Goal: Register for event/course

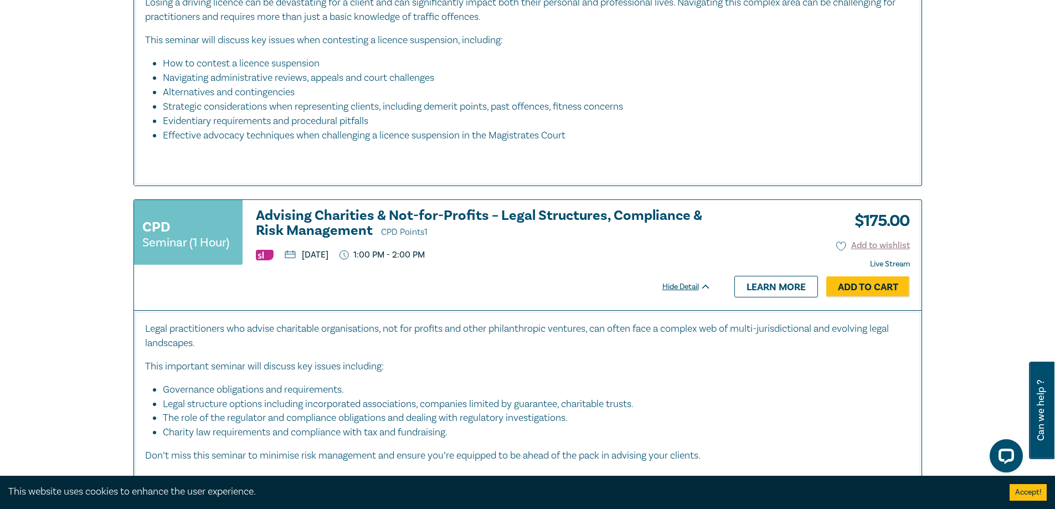
scroll to position [665, 0]
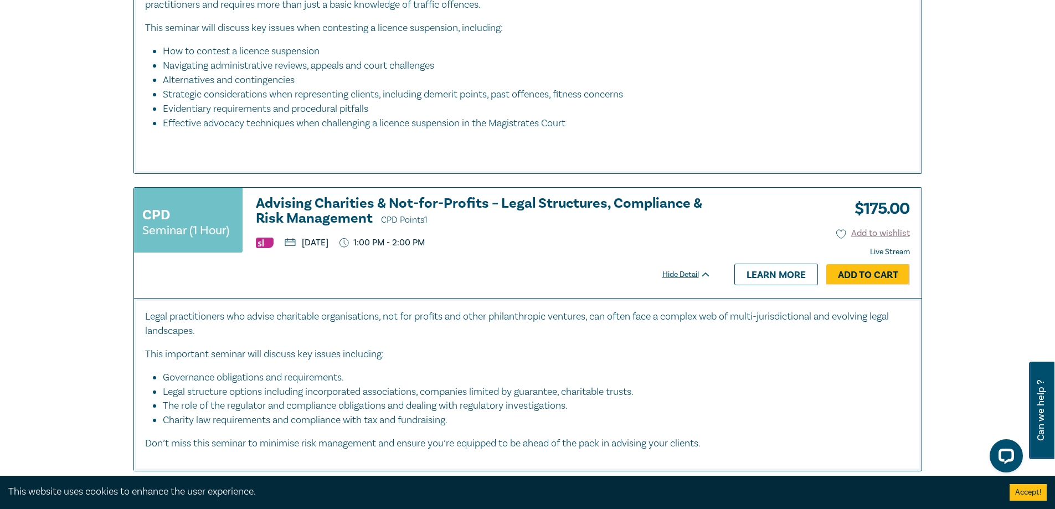
click at [348, 206] on h3 "Advising Charities & Not-for-Profits – Legal Structures, Compliance & Risk Mana…" at bounding box center [483, 212] width 455 height 32
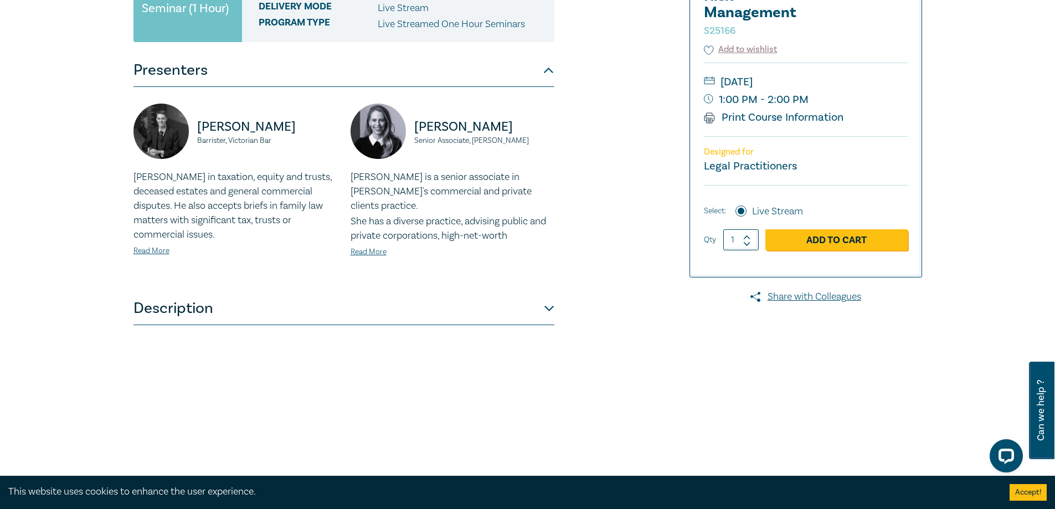
scroll to position [277, 0]
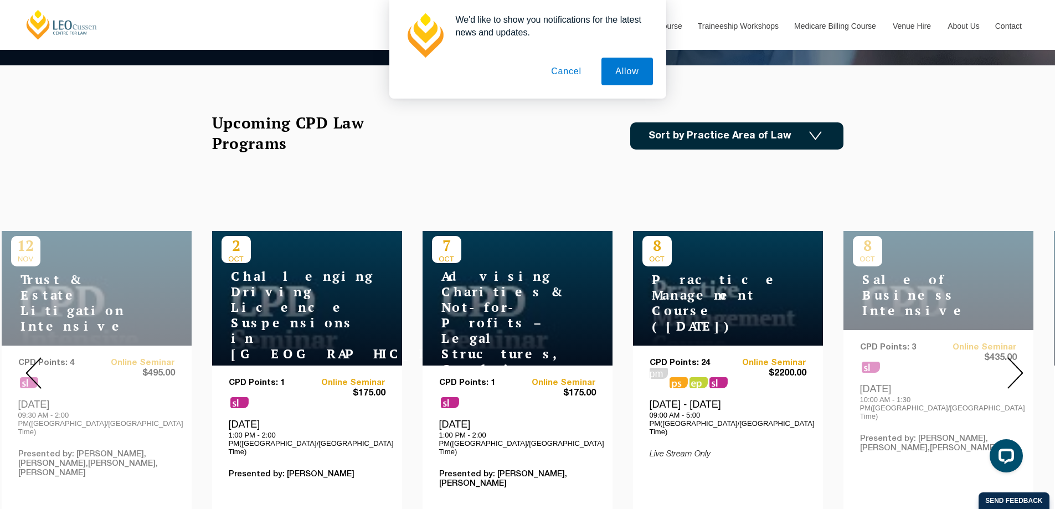
click at [1027, 361] on div at bounding box center [1015, 373] width 80 height 378
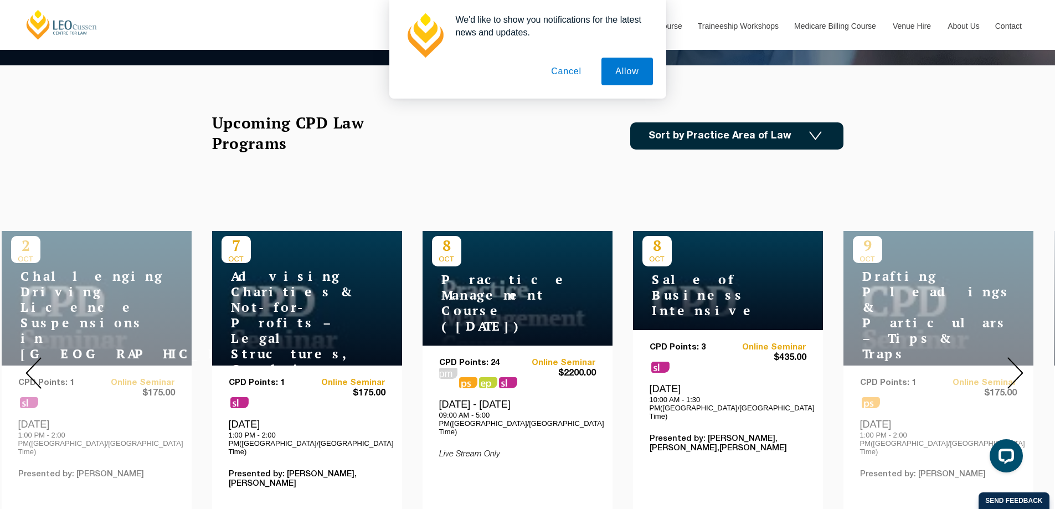
click at [1023, 366] on img at bounding box center [1016, 373] width 16 height 32
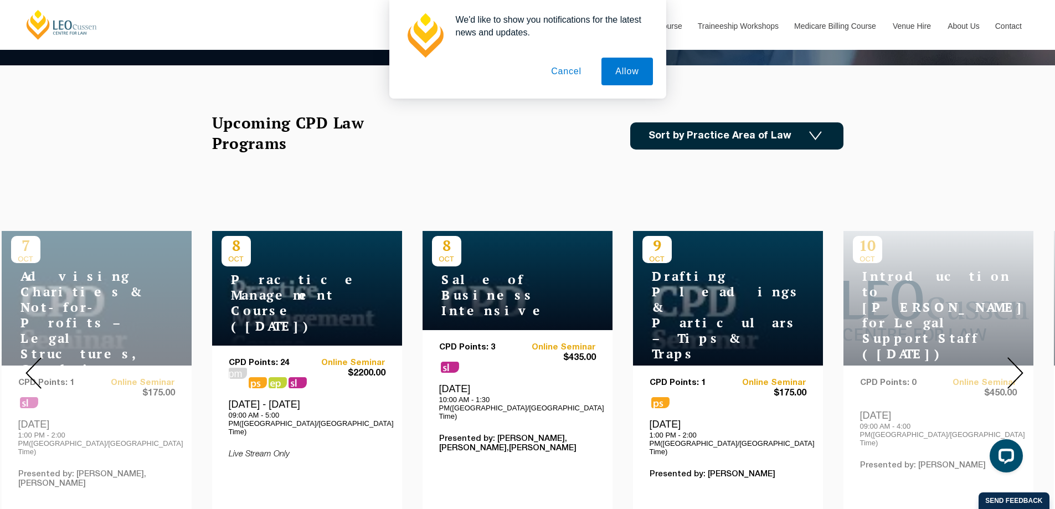
click at [1023, 366] on img at bounding box center [1016, 373] width 16 height 32
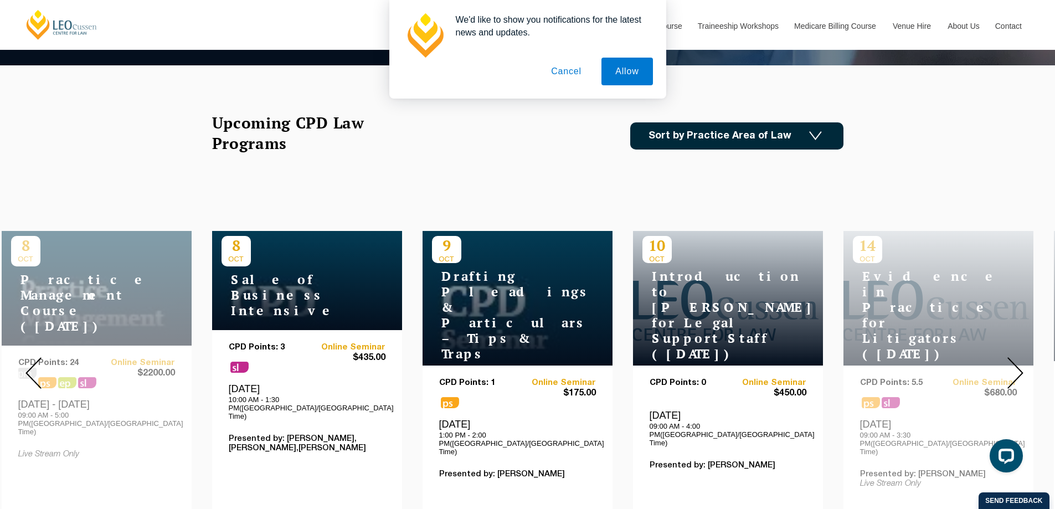
click at [1021, 366] on img at bounding box center [1016, 373] width 16 height 32
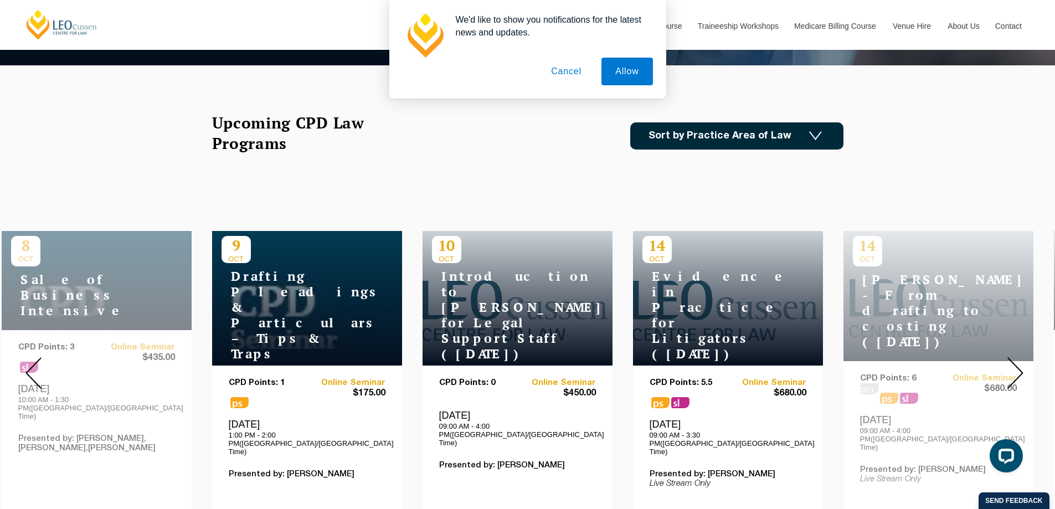
click at [1021, 366] on img at bounding box center [1016, 373] width 16 height 32
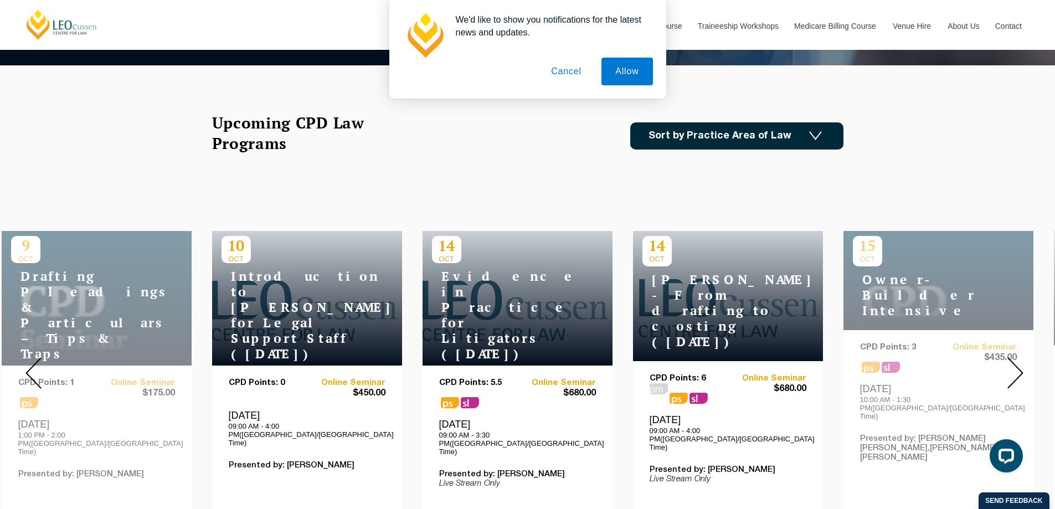
click at [1021, 366] on img at bounding box center [1016, 373] width 16 height 32
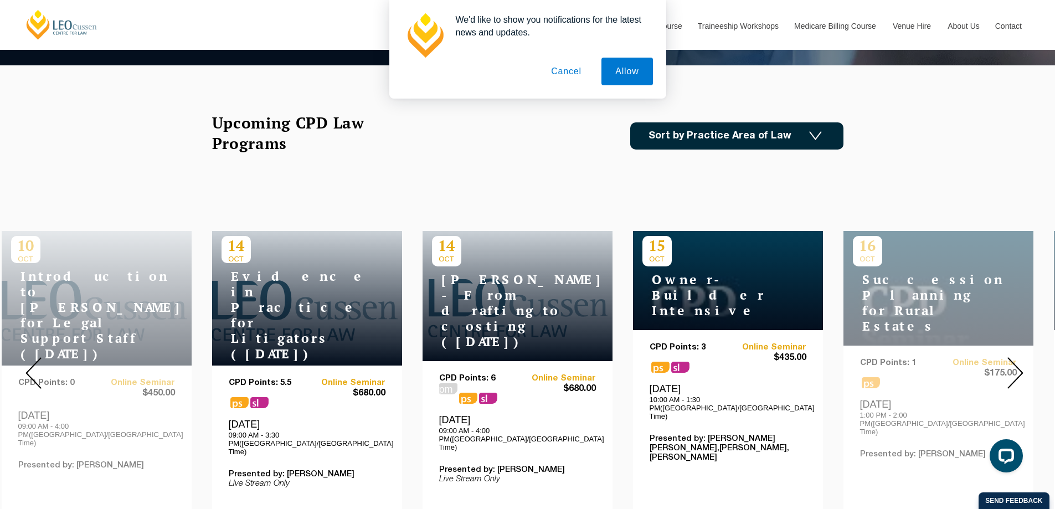
click at [1021, 366] on img at bounding box center [1016, 373] width 16 height 32
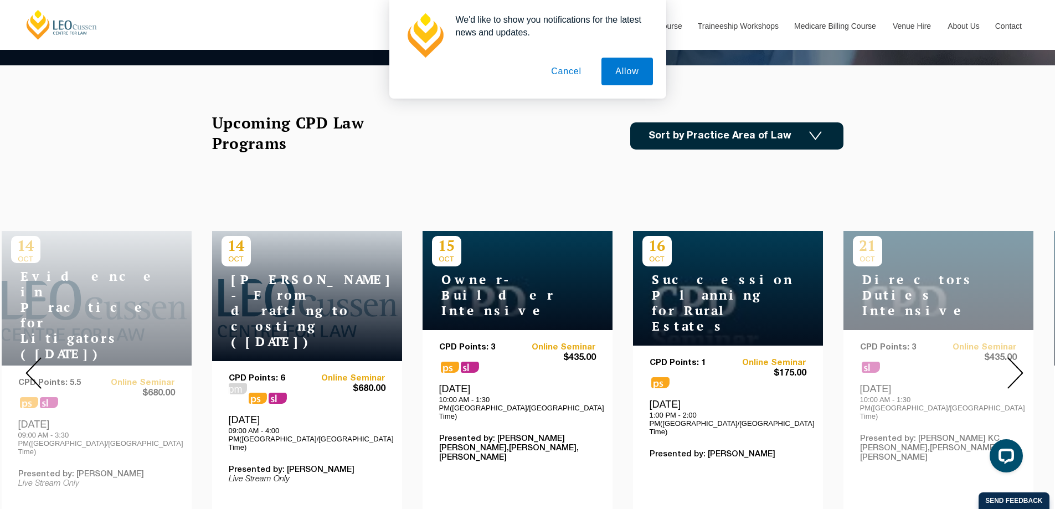
click at [1021, 366] on img at bounding box center [1016, 373] width 16 height 32
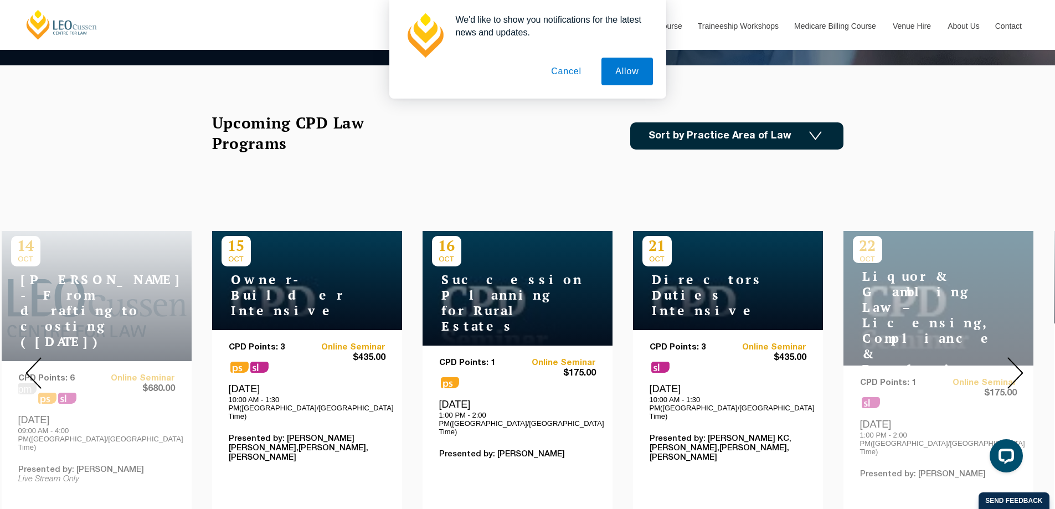
click at [1021, 366] on img at bounding box center [1016, 373] width 16 height 32
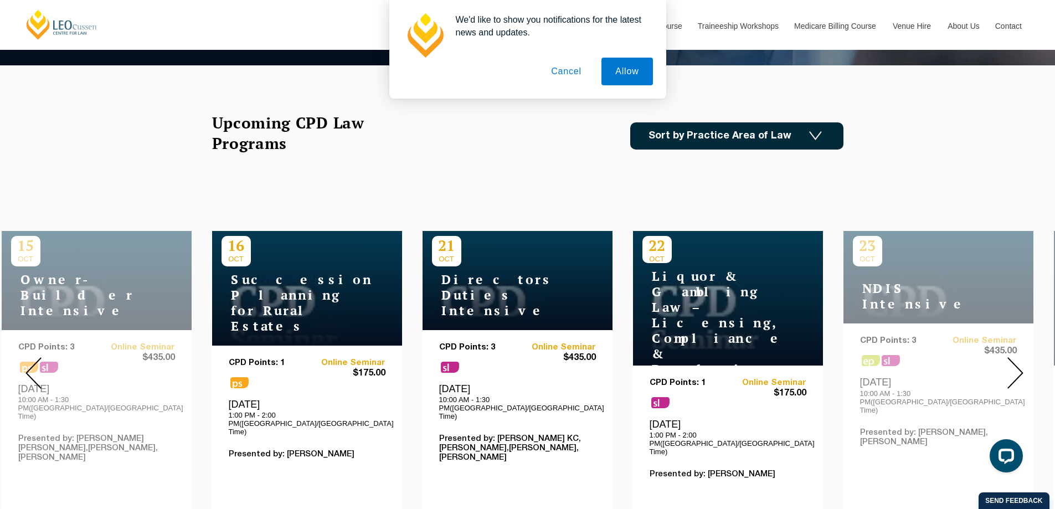
click at [1021, 366] on img at bounding box center [1016, 373] width 16 height 32
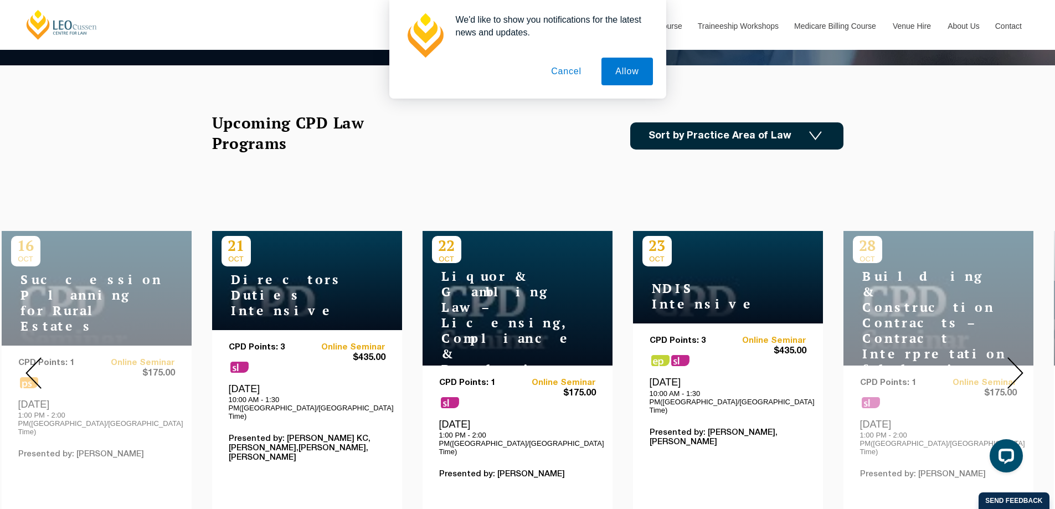
click at [691, 276] on div "[DATE] NDIS Intensive" at bounding box center [728, 277] width 190 height 93
click at [679, 304] on h4 "NDIS Intensive" at bounding box center [712, 296] width 138 height 31
click at [656, 245] on p "23" at bounding box center [657, 245] width 29 height 19
click at [767, 428] on p "Presented by: [PERSON_NAME],[PERSON_NAME]" at bounding box center [728, 437] width 157 height 19
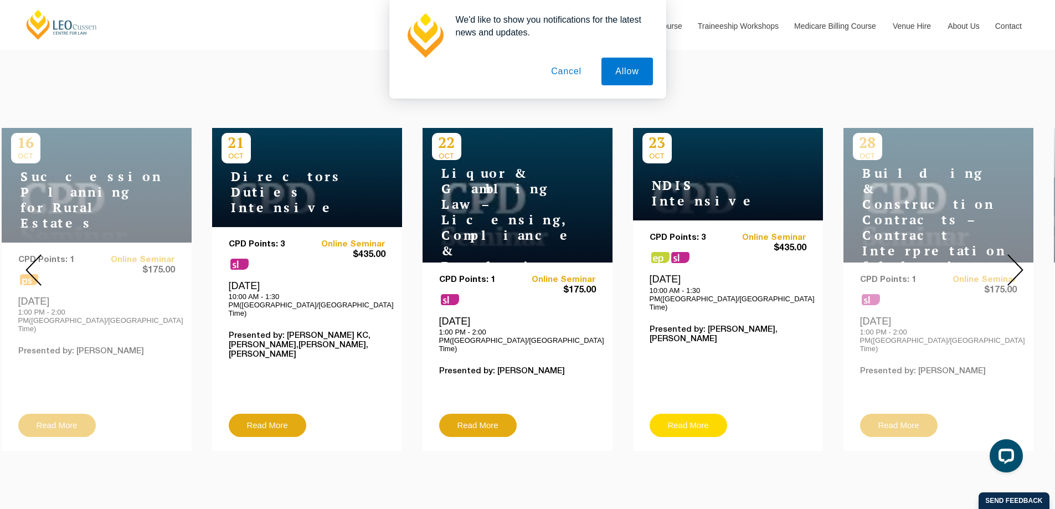
scroll to position [388, 0]
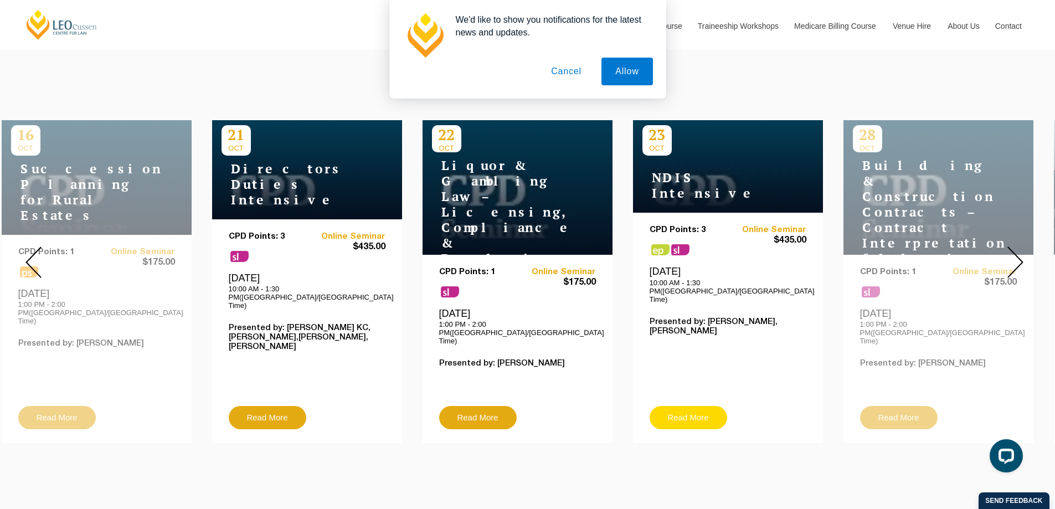
click at [677, 406] on link "Read More" at bounding box center [689, 417] width 78 height 23
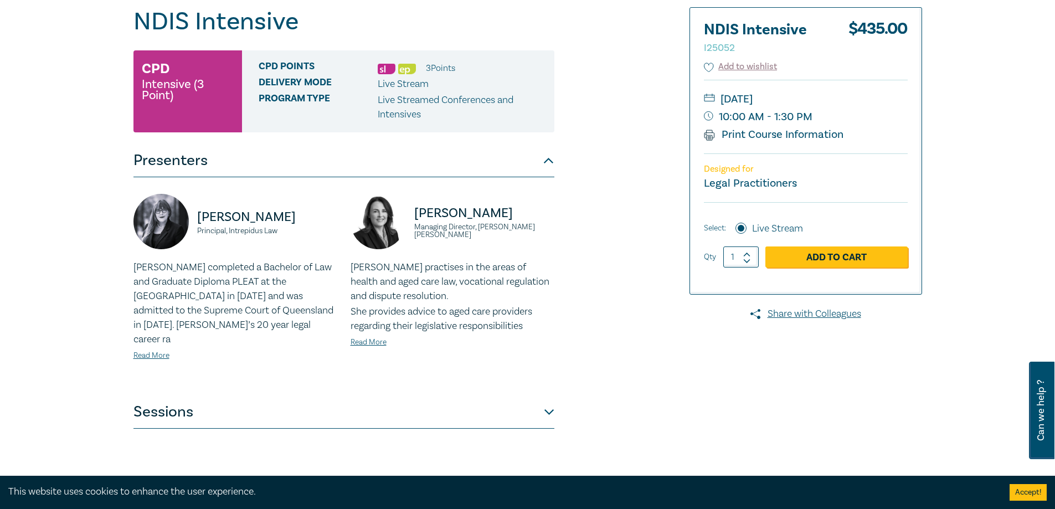
scroll to position [111, 0]
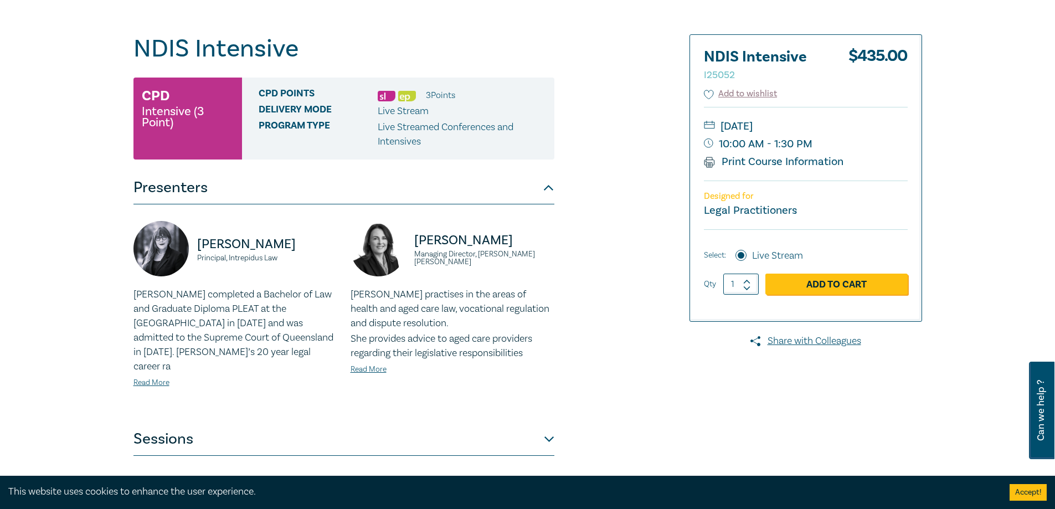
click at [622, 287] on div "NDIS Intensive I25052 CPD Intensive (3 Point) CPD Points 3 Point s Delivery Mod…" at bounding box center [394, 311] width 535 height 554
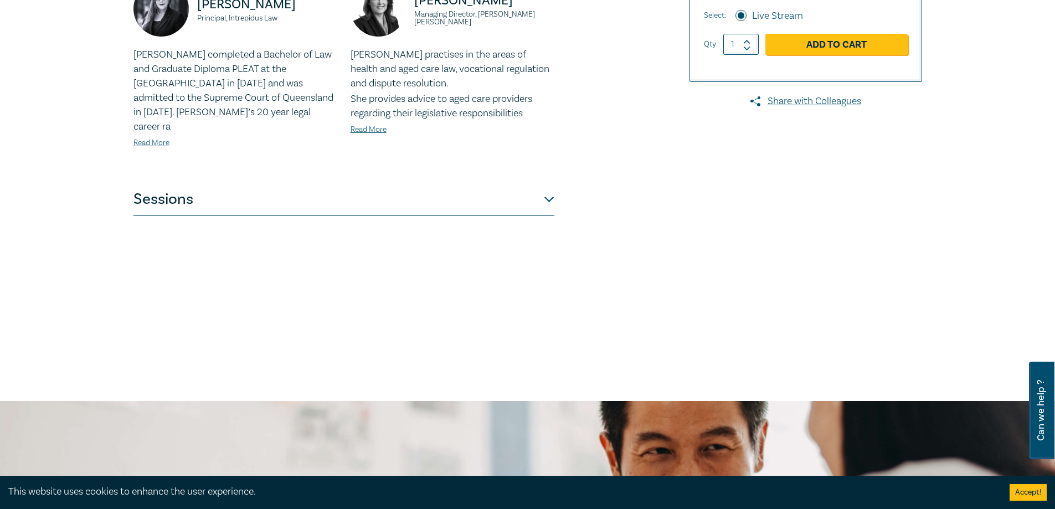
scroll to position [332, 0]
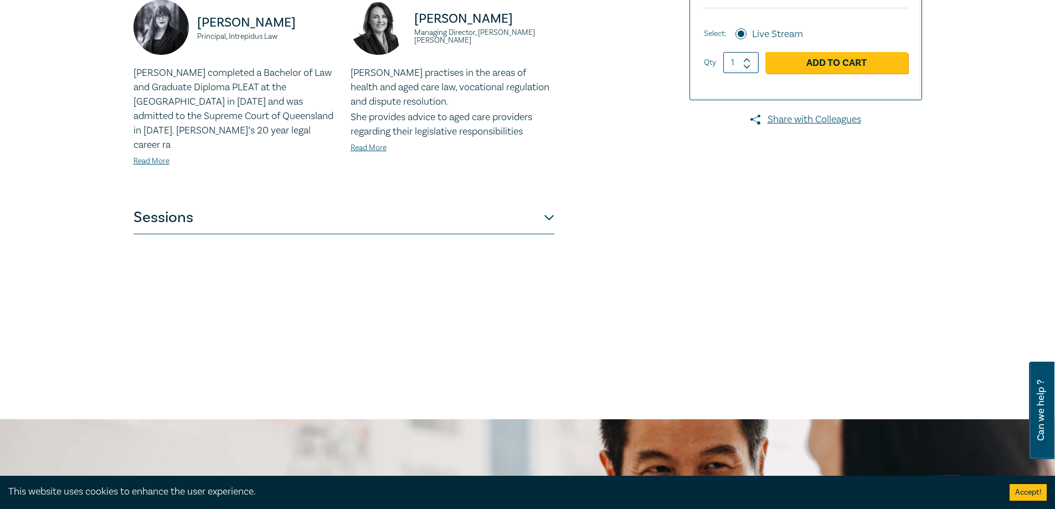
click at [536, 201] on button "Sessions" at bounding box center [343, 217] width 421 height 33
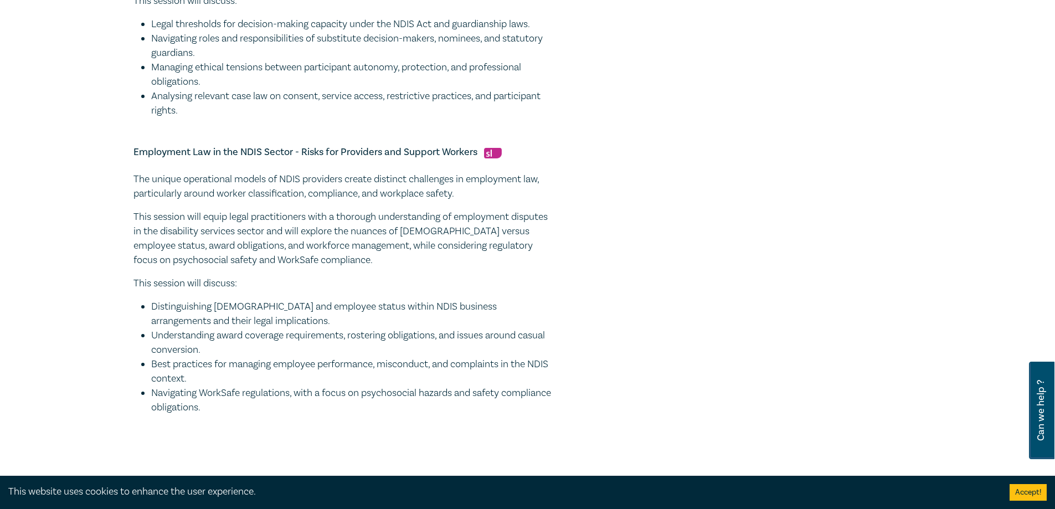
scroll to position [979, 0]
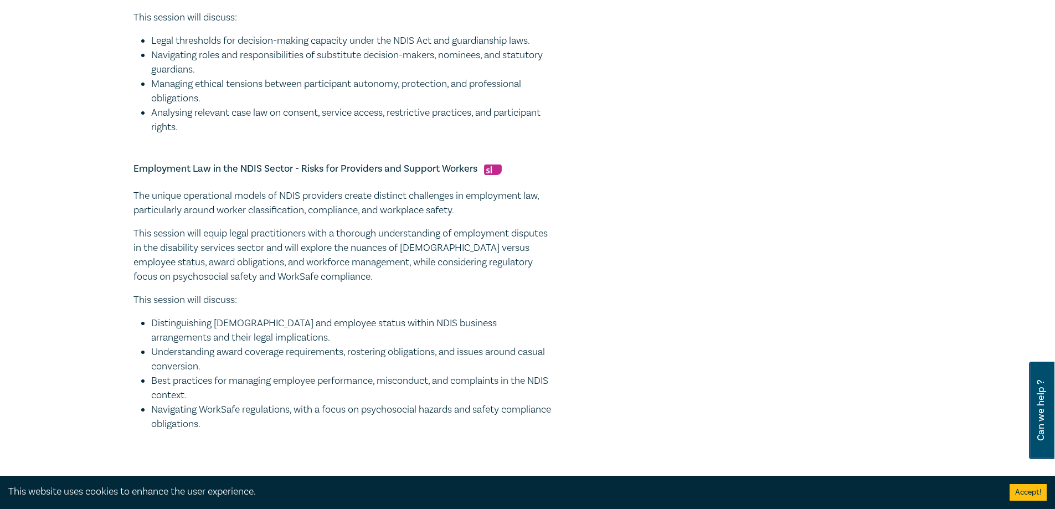
click at [394, 267] on p "This session will equip legal practitioners with a thorough understanding of em…" at bounding box center [343, 256] width 421 height 58
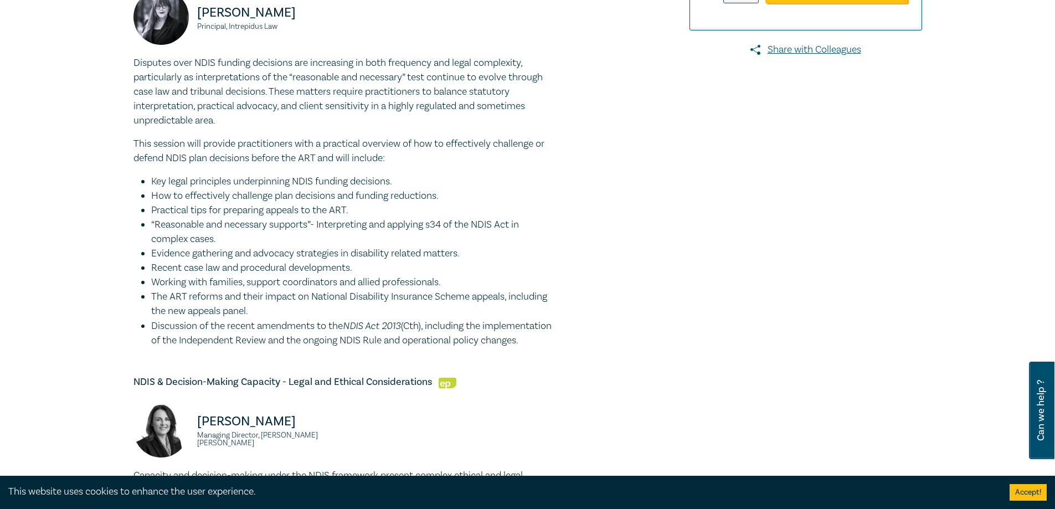
scroll to position [388, 0]
